Goal: Transaction & Acquisition: Book appointment/travel/reservation

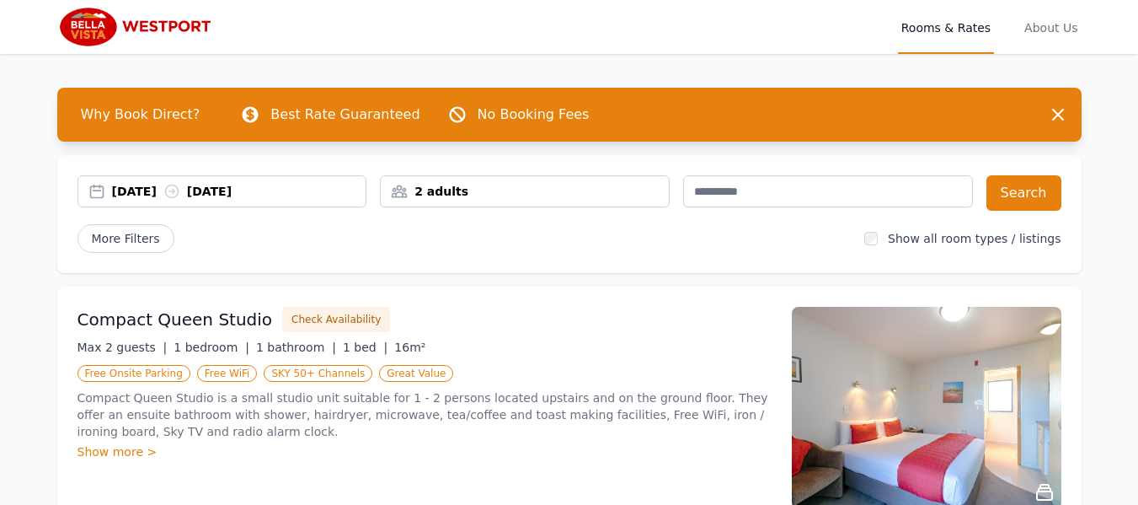
click at [146, 181] on div "[DATE] [DATE]" at bounding box center [223, 191] width 290 height 32
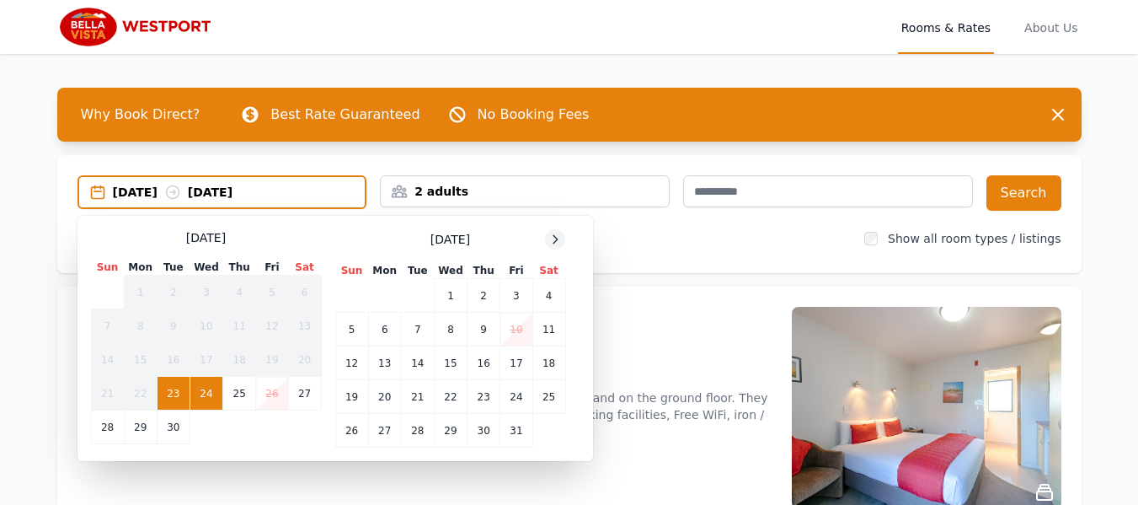
click at [554, 237] on icon at bounding box center [555, 239] width 13 height 13
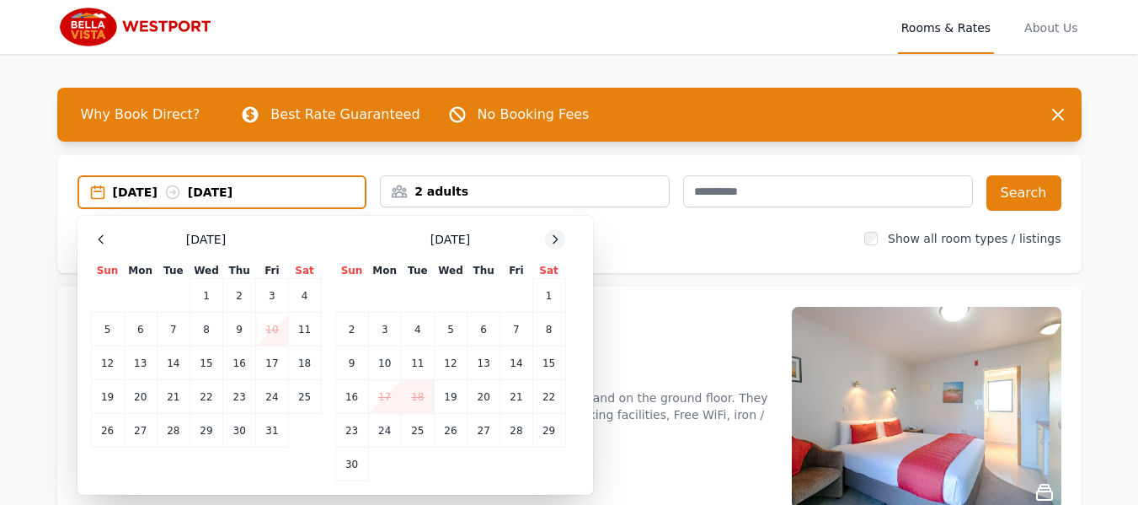
click at [554, 237] on icon at bounding box center [555, 239] width 13 height 13
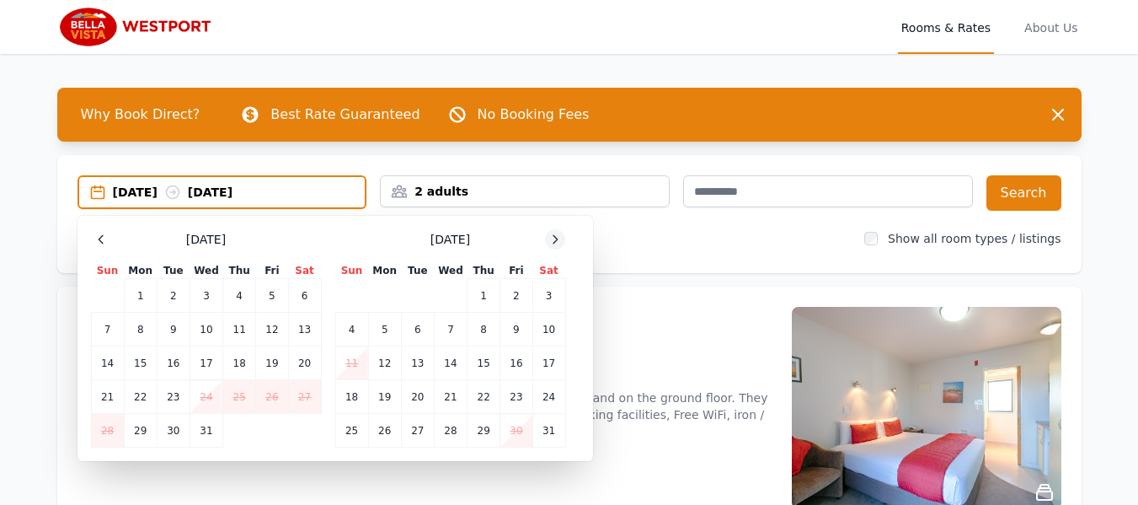
click at [554, 237] on icon at bounding box center [555, 239] width 13 height 13
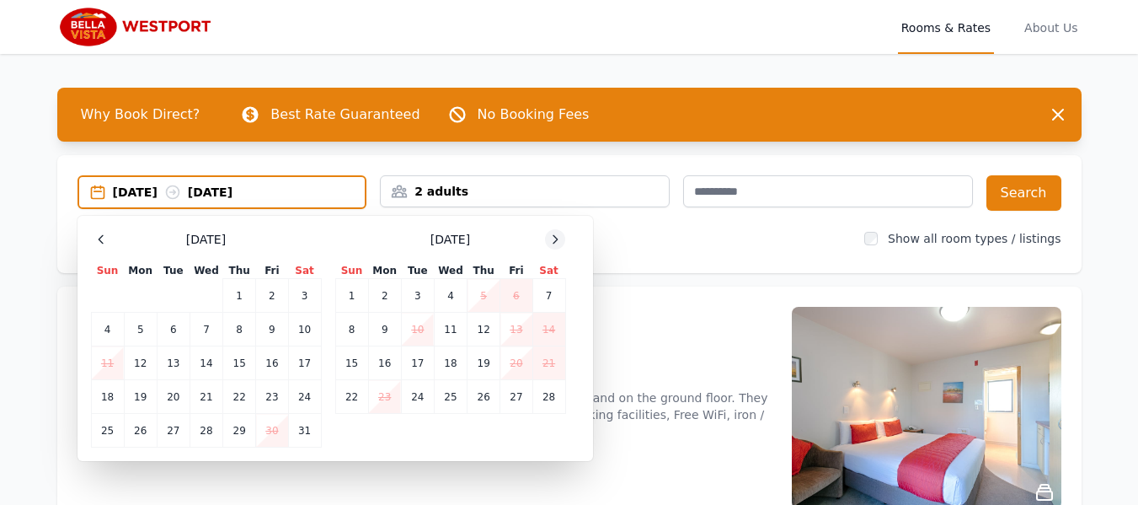
click at [554, 237] on icon at bounding box center [555, 239] width 13 height 13
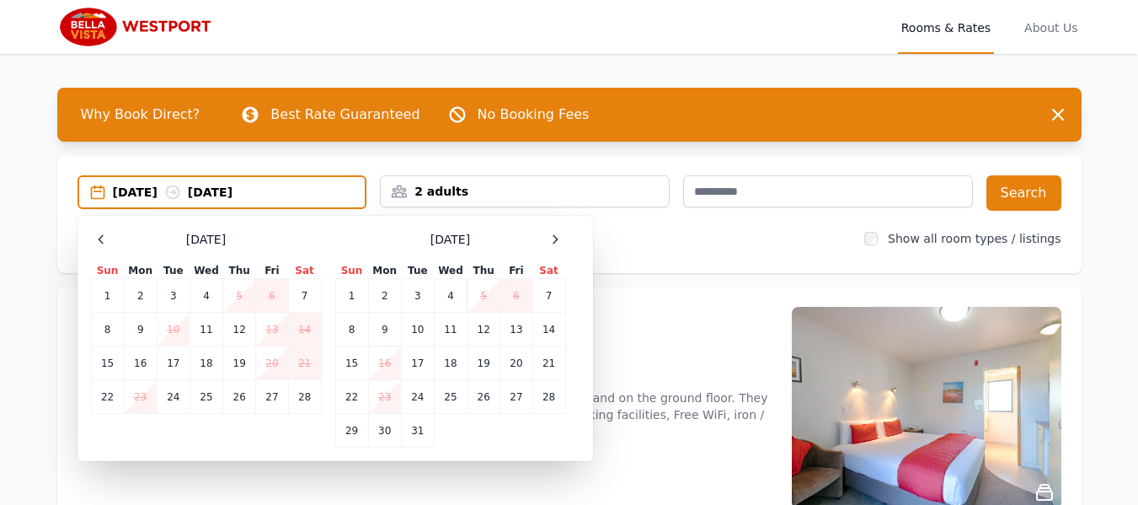
click at [453, 266] on th "Wed" at bounding box center [450, 271] width 33 height 16
click at [552, 323] on td "14" at bounding box center [549, 330] width 33 height 34
click at [349, 363] on td "15" at bounding box center [351, 363] width 33 height 34
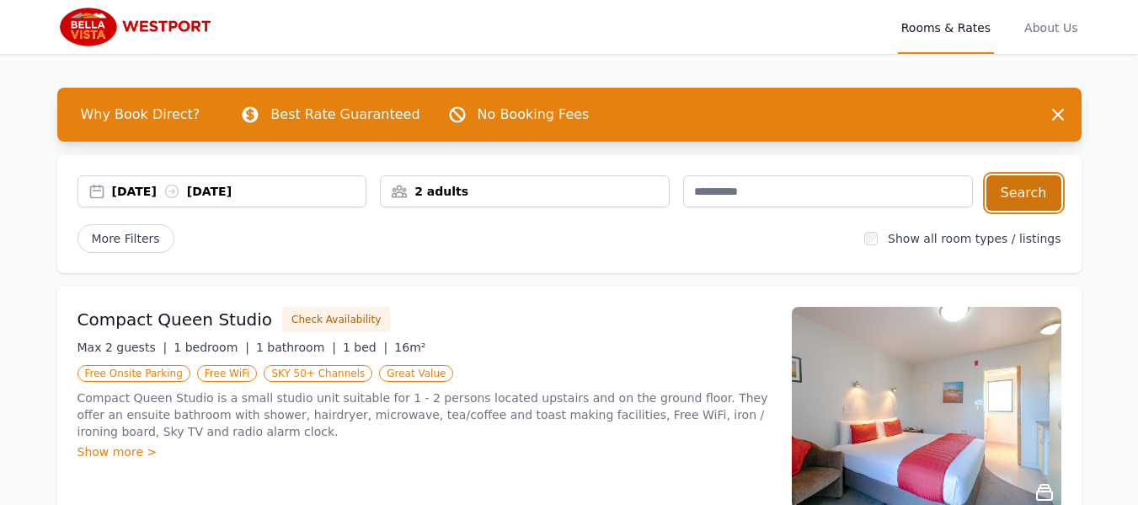
click at [1017, 187] on button "Search" at bounding box center [1024, 192] width 75 height 35
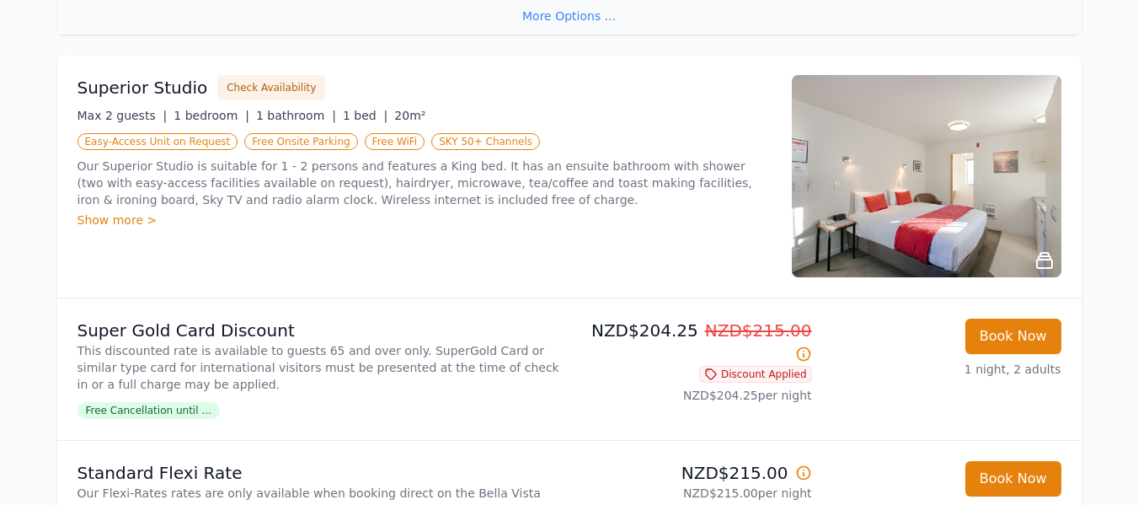
scroll to position [822, 0]
